Goal: Task Accomplishment & Management: Use online tool/utility

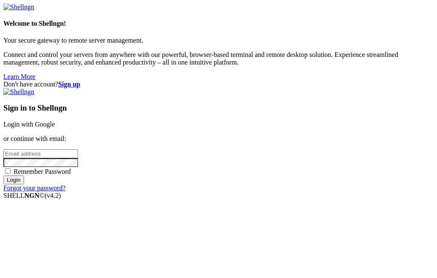
click at [71, 175] on span "Remember Password" at bounding box center [42, 171] width 57 height 7
click at [11, 174] on input "Remember Password" at bounding box center [7, 170] width 5 height 5
checkbox input "true"
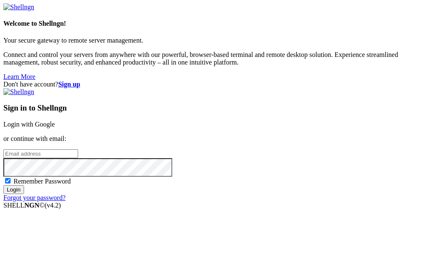
click at [224, 123] on div "Sign in to Shellngn Login with Google or continue with email: Remember Password…" at bounding box center [218, 145] width 430 height 114
click at [78, 149] on input "email" at bounding box center [40, 153] width 75 height 9
type input "[EMAIL_ADDRESS][DOMAIN_NAME]"
click at [3, 185] on input "Login" at bounding box center [13, 189] width 21 height 9
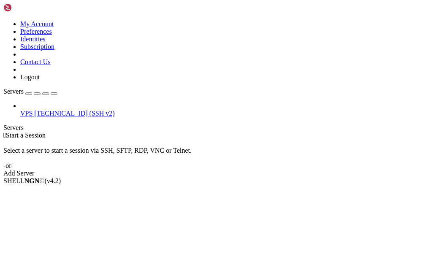
click at [33, 110] on span "VPS" at bounding box center [26, 113] width 12 height 7
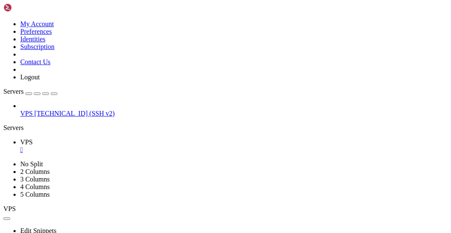
scroll to position [231, 0]
copy div "_lft forever inet6 ::1 /128 scope host nopre"
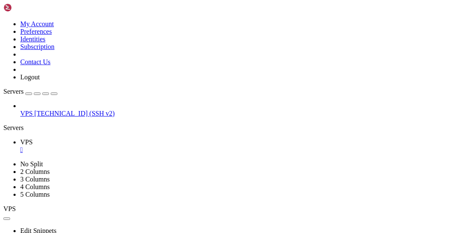
scroll to position [1064, 0]
drag, startPoint x: 79, startPoint y: 356, endPoint x: 131, endPoint y: 355, distance: 51.9
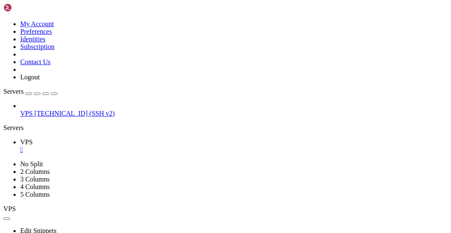
scroll to position [1664, 0]
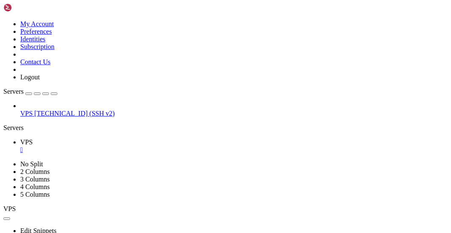
scroll to position [3199, 0]
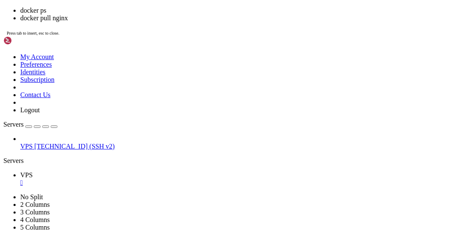
scroll to position [3472, 0]
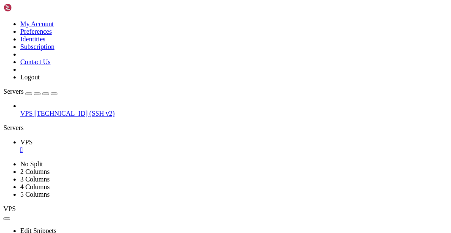
drag, startPoint x: 60, startPoint y: 319, endPoint x: 150, endPoint y: 318, distance: 90.3
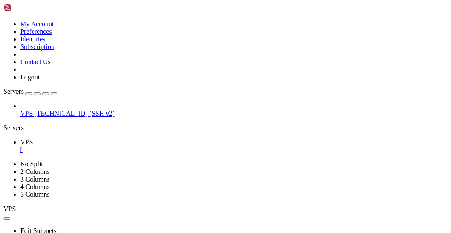
drag, startPoint x: 125, startPoint y: 334, endPoint x: 107, endPoint y: 334, distance: 17.7
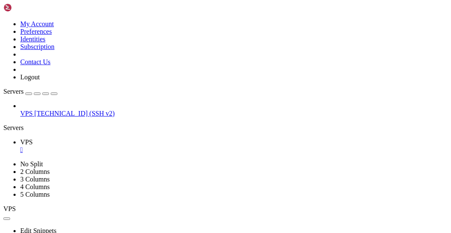
drag, startPoint x: 6, startPoint y: 290, endPoint x: 125, endPoint y: 464, distance: 211.3
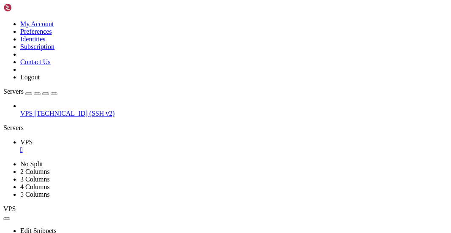
scroll to position [15059, 0]
drag, startPoint x: 126, startPoint y: 417, endPoint x: 107, endPoint y: 415, distance: 19.1
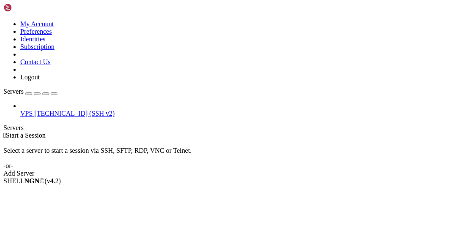
click at [46, 110] on span "[TECHNICAL_ID] (SSH v2)" at bounding box center [74, 113] width 80 height 7
drag, startPoint x: 0, startPoint y: 0, endPoint x: 44, endPoint y: 54, distance: 69.3
click at [44, 110] on span "[TECHNICAL_ID] (SSH v2)" at bounding box center [74, 113] width 80 height 7
click at [33, 110] on span "VPS" at bounding box center [26, 113] width 12 height 7
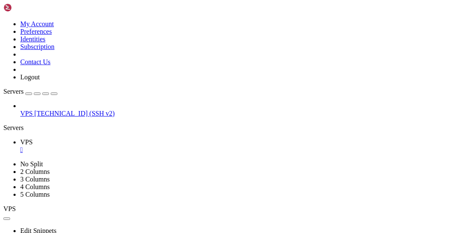
drag, startPoint x: 152, startPoint y: 362, endPoint x: 110, endPoint y: 363, distance: 42.6
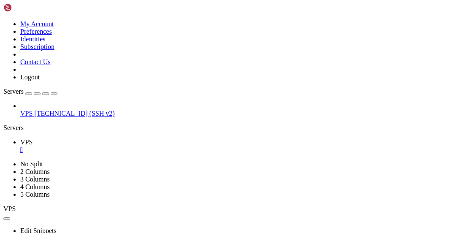
scroll to position [5645, 0]
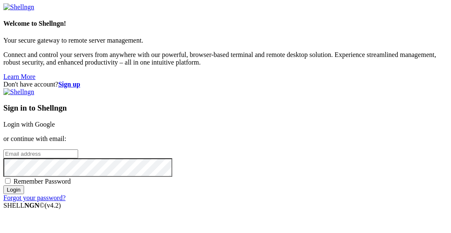
click at [71, 181] on span "Remember Password" at bounding box center [42, 181] width 57 height 7
click at [11, 181] on input "Remember Password" at bounding box center [7, 180] width 5 height 5
checkbox input "true"
click at [78, 149] on input "email" at bounding box center [40, 153] width 75 height 9
type input "[EMAIL_ADDRESS][DOMAIN_NAME]"
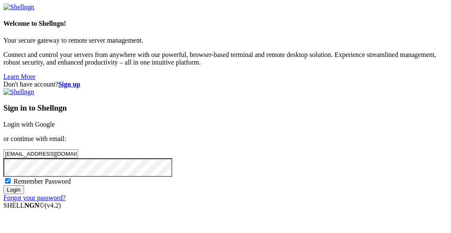
click at [3, 185] on input "Login" at bounding box center [13, 189] width 21 height 9
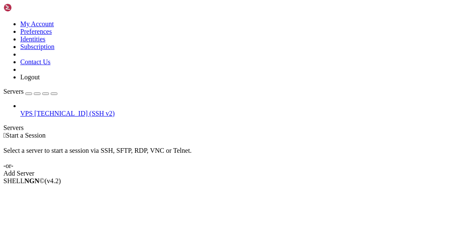
click at [60, 110] on span "[TECHNICAL_ID] (SSH v2)" at bounding box center [74, 113] width 80 height 7
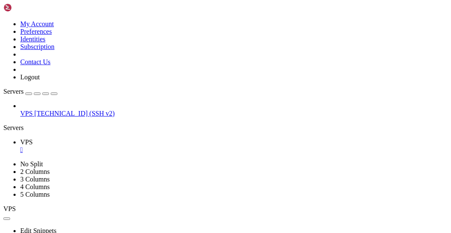
drag, startPoint x: 176, startPoint y: 441, endPoint x: 7, endPoint y: 433, distance: 169.4
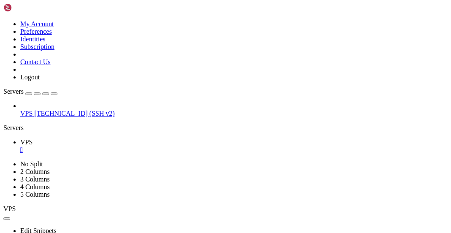
scroll to position [23902, 0]
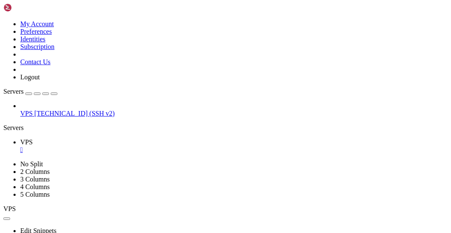
scroll to position [24622, 0]
drag, startPoint x: 127, startPoint y: 349, endPoint x: 79, endPoint y: 349, distance: 48.1
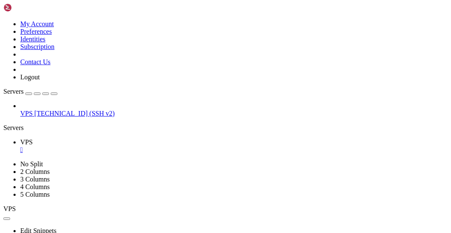
drag, startPoint x: 305, startPoint y: 363, endPoint x: 271, endPoint y: 363, distance: 34.2
drag, startPoint x: 150, startPoint y: 366, endPoint x: 257, endPoint y: 363, distance: 107.3
copy x-row "0.0.0.0:80"
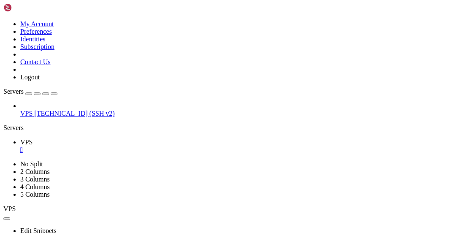
drag, startPoint x: 249, startPoint y: 384, endPoint x: 245, endPoint y: 385, distance: 4.5
drag, startPoint x: 311, startPoint y: 379, endPoint x: 127, endPoint y: 381, distance: 184.0
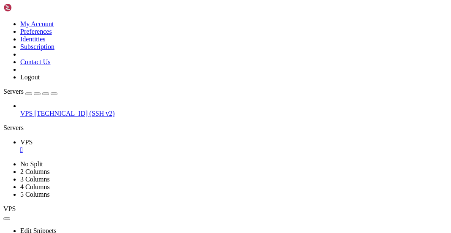
drag, startPoint x: 311, startPoint y: 334, endPoint x: 127, endPoint y: 333, distance: 183.6
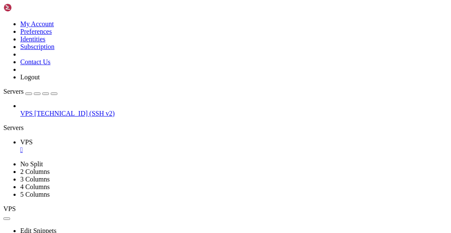
scroll to position [26774, 0]
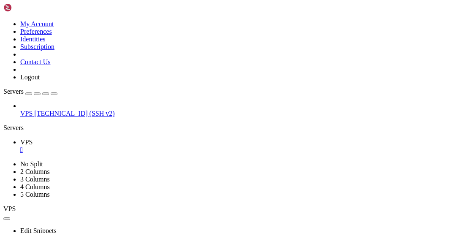
drag, startPoint x: 130, startPoint y: 349, endPoint x: 92, endPoint y: 351, distance: 37.6
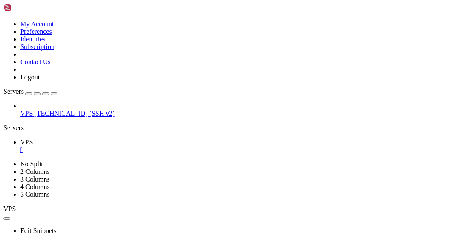
scroll to position [76797, 0]
drag, startPoint x: 34, startPoint y: 431, endPoint x: 116, endPoint y: 432, distance: 82.3
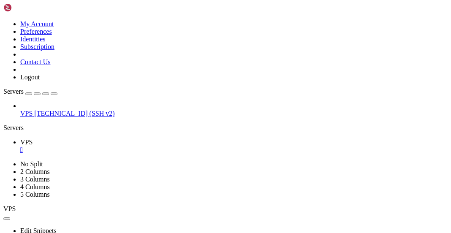
drag, startPoint x: 35, startPoint y: 455, endPoint x: 120, endPoint y: 453, distance: 84.9
drag, startPoint x: 116, startPoint y: 456, endPoint x: 64, endPoint y: 455, distance: 52.4
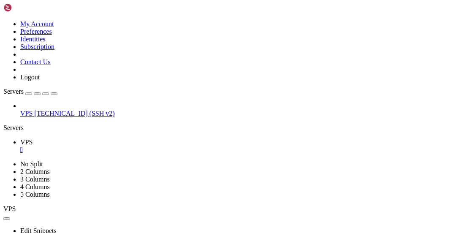
drag, startPoint x: 64, startPoint y: 455, endPoint x: 118, endPoint y: 455, distance: 53.6
